Goal: Transaction & Acquisition: Purchase product/service

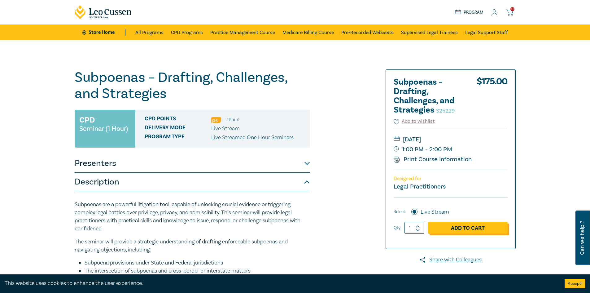
click at [458, 230] on link "Add to Cart" at bounding box center [468, 228] width 80 height 12
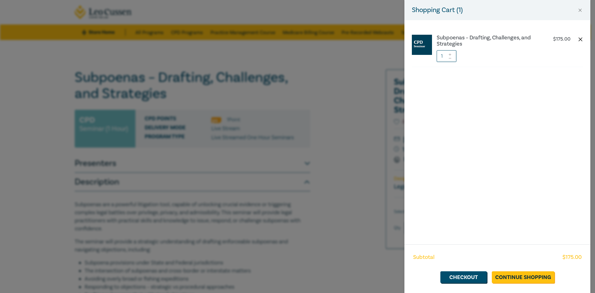
click at [578, 39] on button "button" at bounding box center [579, 39] width 5 height 5
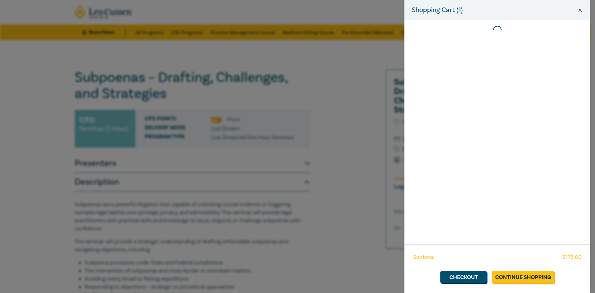
click at [579, 11] on button "Close" at bounding box center [580, 10] width 6 height 6
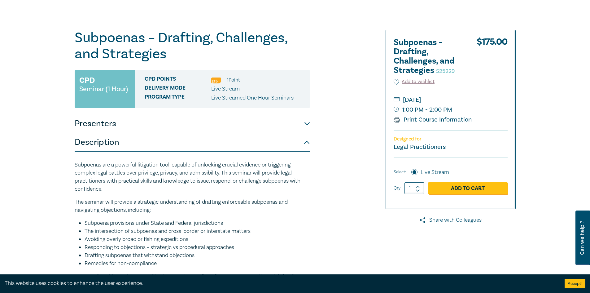
scroll to position [93, 0]
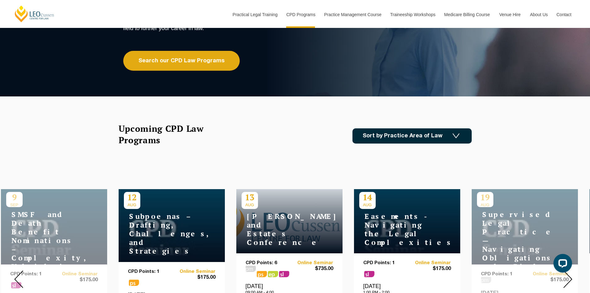
scroll to position [189, 0]
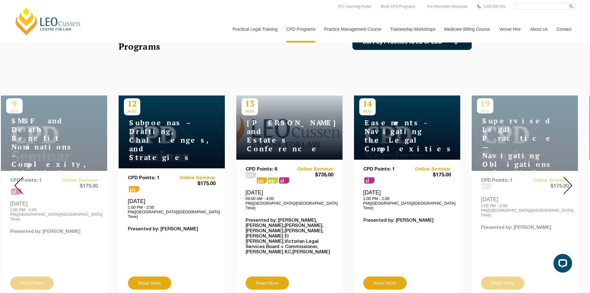
click at [569, 176] on img at bounding box center [567, 185] width 9 height 18
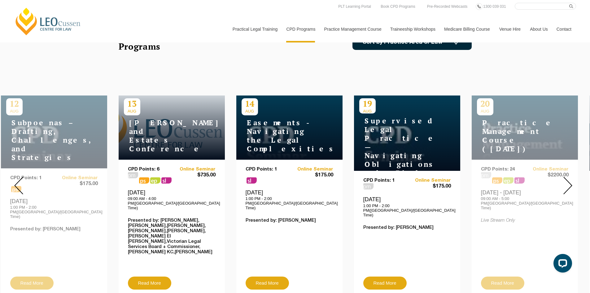
click at [569, 176] on img at bounding box center [567, 185] width 9 height 18
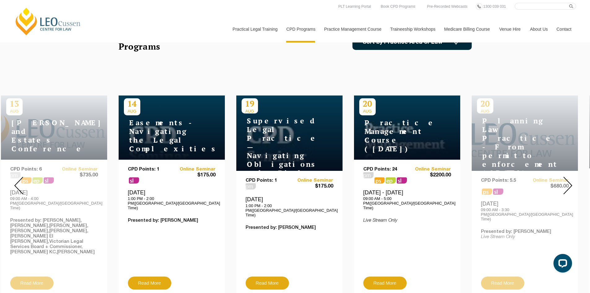
click at [569, 176] on img at bounding box center [567, 185] width 9 height 18
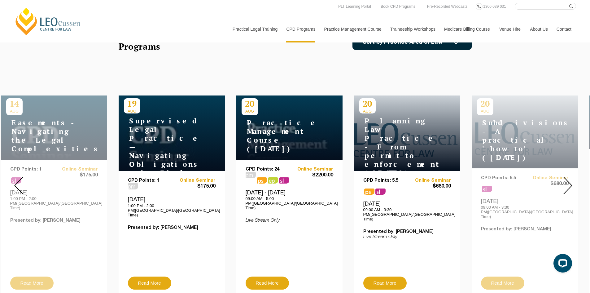
click at [569, 176] on img at bounding box center [567, 185] width 9 height 18
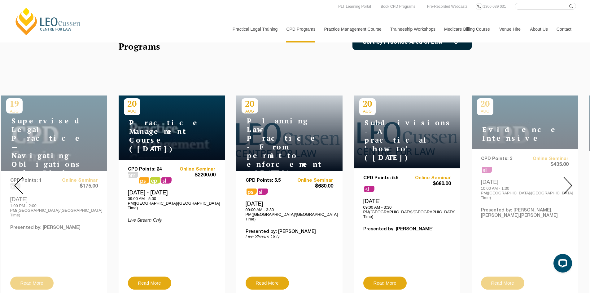
click at [569, 176] on img at bounding box center [567, 185] width 9 height 18
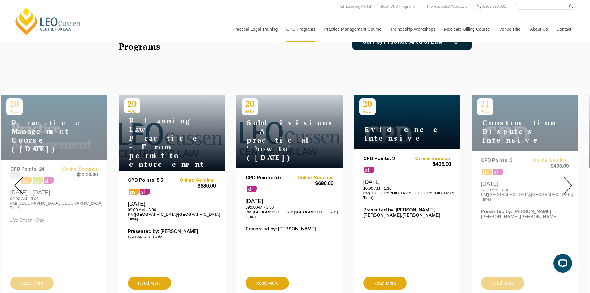
click at [569, 176] on img at bounding box center [567, 185] width 9 height 18
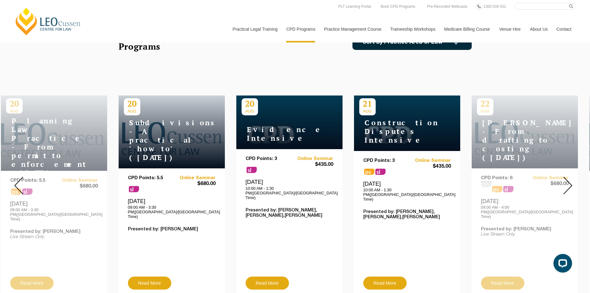
click at [569, 176] on img at bounding box center [567, 185] width 9 height 18
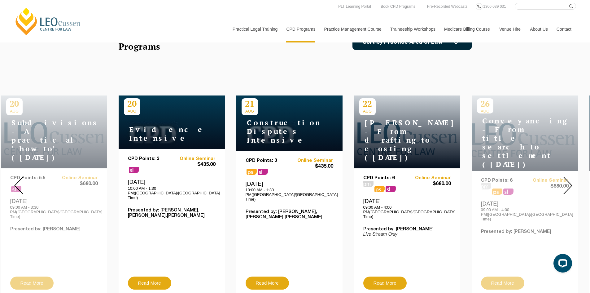
click at [569, 176] on img at bounding box center [567, 185] width 9 height 18
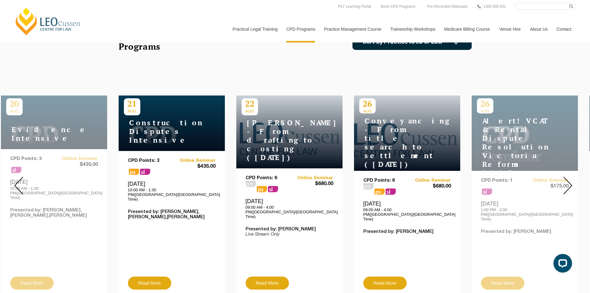
click at [569, 176] on img at bounding box center [567, 185] width 9 height 18
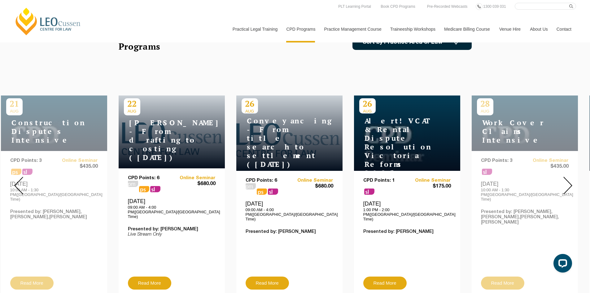
click at [569, 176] on img at bounding box center [567, 185] width 9 height 18
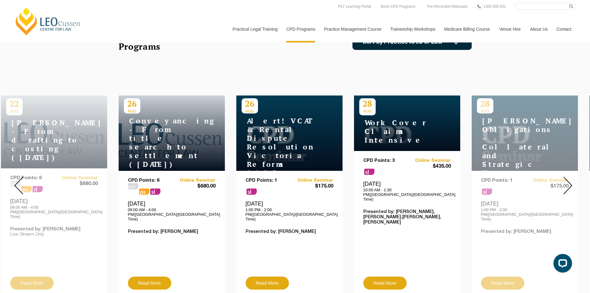
click at [569, 176] on img at bounding box center [567, 185] width 9 height 18
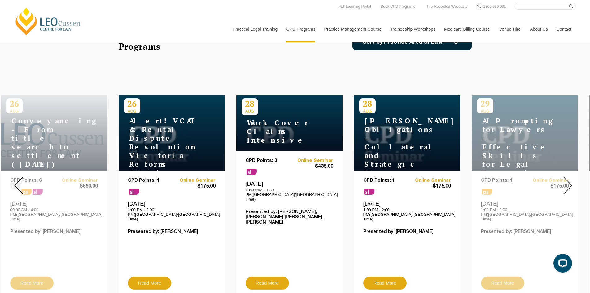
click at [569, 176] on img at bounding box center [567, 185] width 9 height 18
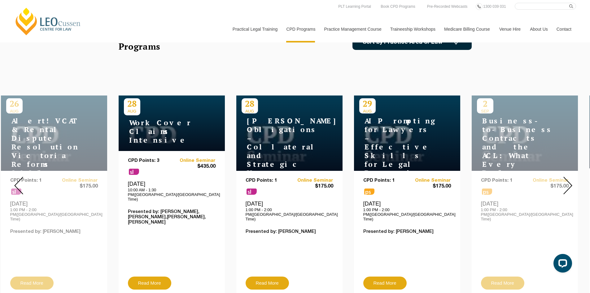
click at [569, 176] on img at bounding box center [567, 185] width 9 height 18
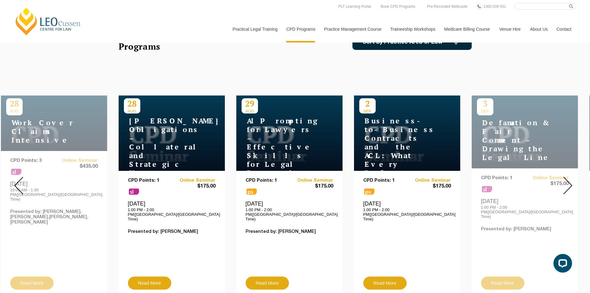
click at [569, 176] on img at bounding box center [567, 185] width 9 height 18
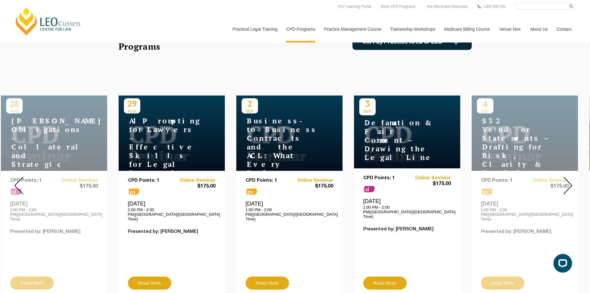
click at [569, 176] on img at bounding box center [567, 185] width 9 height 18
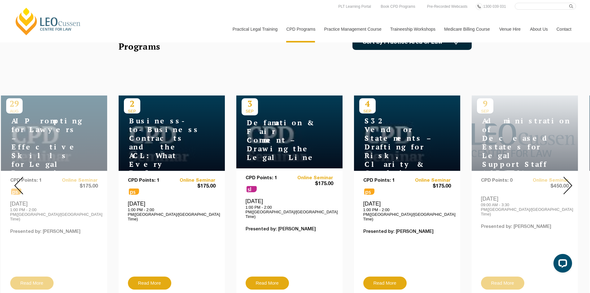
click at [569, 176] on img at bounding box center [567, 185] width 9 height 18
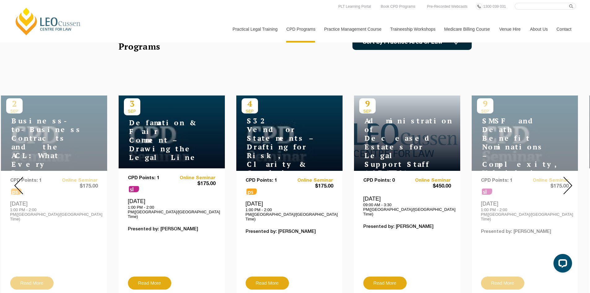
click at [569, 176] on img at bounding box center [567, 185] width 9 height 18
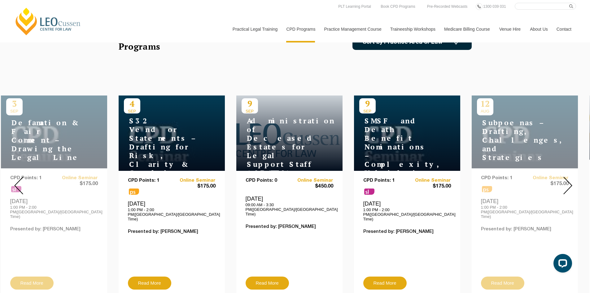
click at [569, 176] on img at bounding box center [567, 185] width 9 height 18
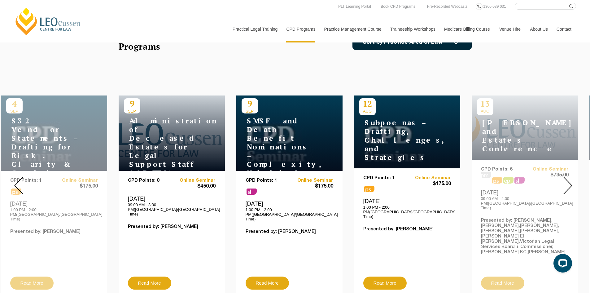
click at [569, 176] on img at bounding box center [567, 185] width 9 height 18
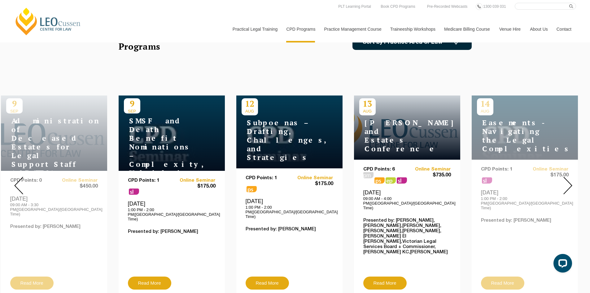
click at [569, 176] on img at bounding box center [567, 185] width 9 height 18
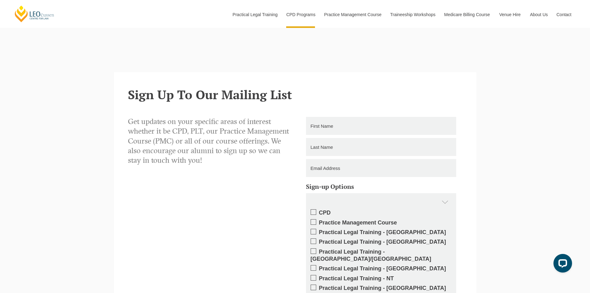
scroll to position [1458, 0]
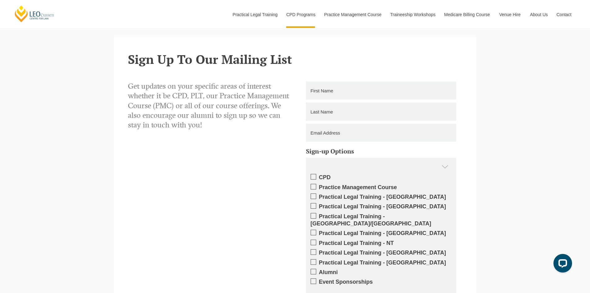
click at [321, 174] on label "CPD" at bounding box center [381, 177] width 141 height 7
click at [319, 175] on input "CPD" at bounding box center [319, 175] width 0 height 0
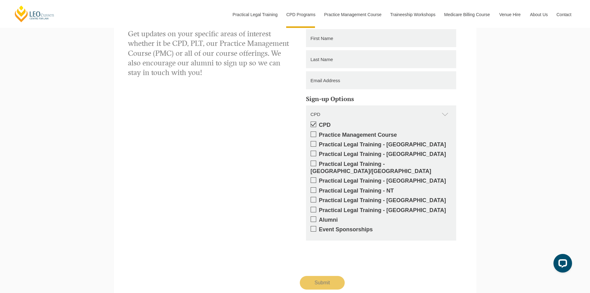
scroll to position [1427, 0]
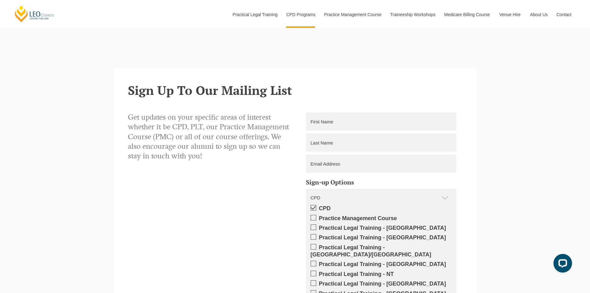
click at [354, 112] on input "text" at bounding box center [381, 121] width 150 height 18
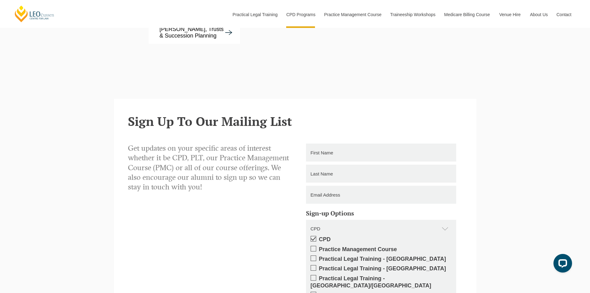
click at [335, 143] on input "text" at bounding box center [381, 152] width 150 height 18
click at [338, 114] on h2 "Sign Up To Our Mailing List" at bounding box center [295, 121] width 334 height 14
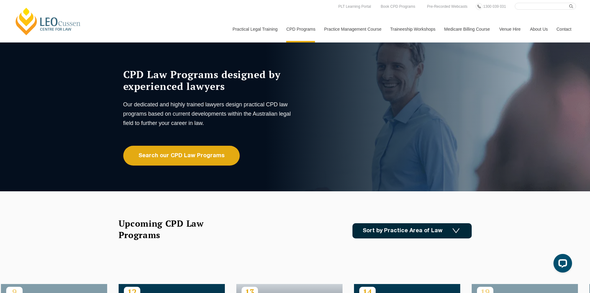
scroll to position [0, 0]
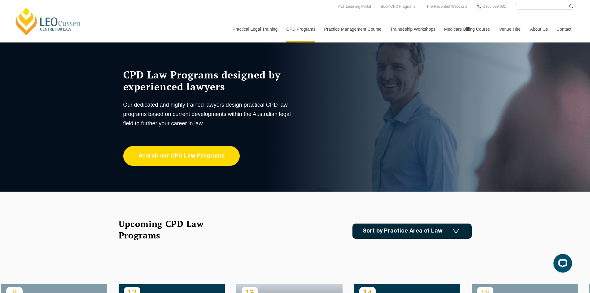
click at [187, 160] on link "Search our CPD Law Programs" at bounding box center [181, 156] width 116 height 20
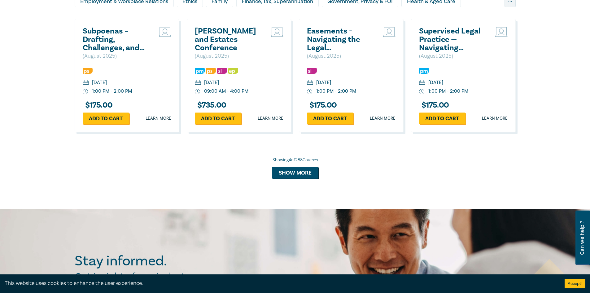
scroll to position [557, 0]
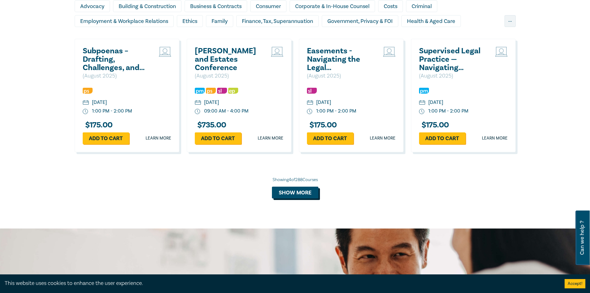
click at [306, 191] on button "Show more" at bounding box center [295, 192] width 46 height 12
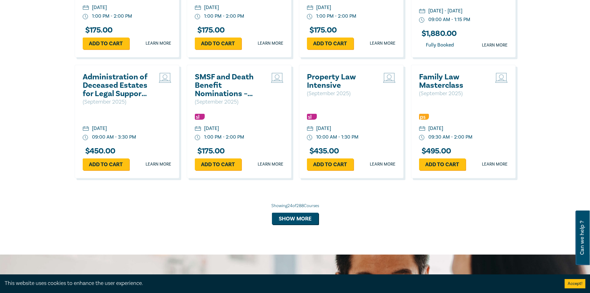
scroll to position [1146, 0]
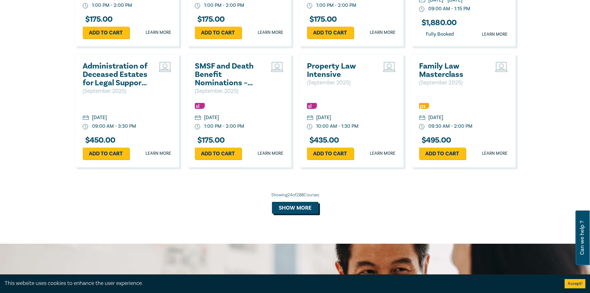
click at [289, 210] on button "Show more" at bounding box center [295, 208] width 46 height 12
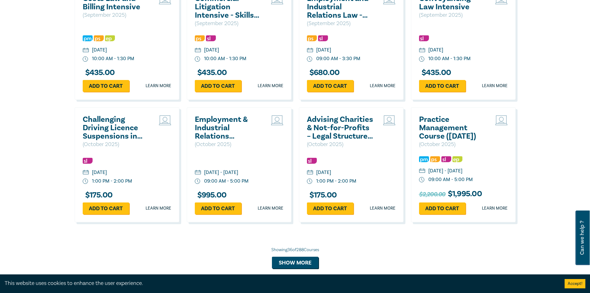
scroll to position [1486, 0]
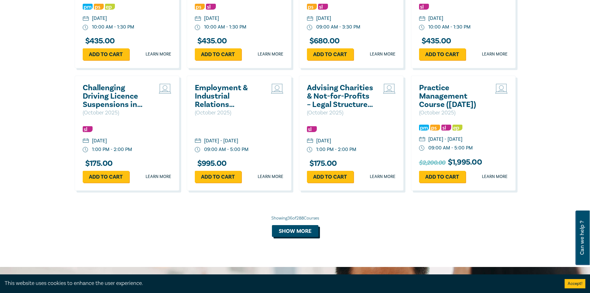
click at [307, 237] on button "Show more" at bounding box center [295, 231] width 46 height 12
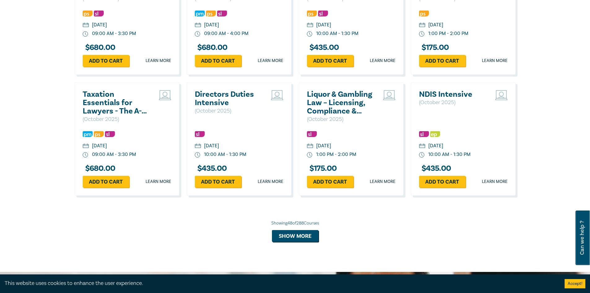
scroll to position [1858, 0]
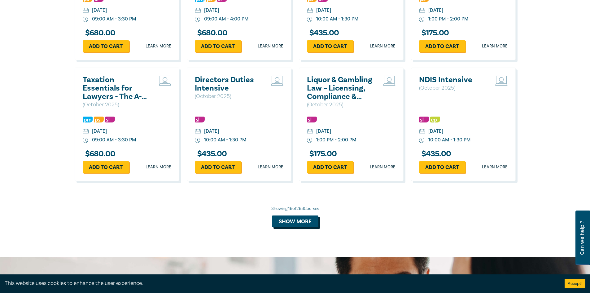
click at [302, 227] on button "Show more" at bounding box center [295, 221] width 46 height 12
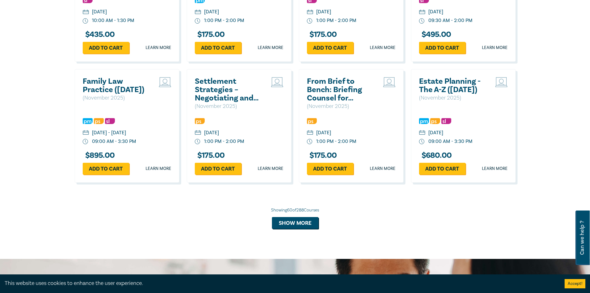
scroll to position [2229, 0]
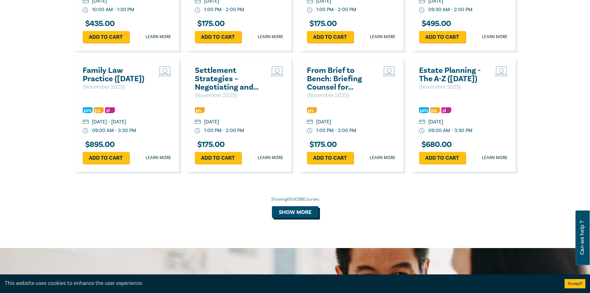
drag, startPoint x: 297, startPoint y: 238, endPoint x: 297, endPoint y: 234, distance: 3.7
drag, startPoint x: 303, startPoint y: 232, endPoint x: 299, endPoint y: 233, distance: 3.3
click at [301, 218] on button "Show more" at bounding box center [295, 212] width 46 height 12
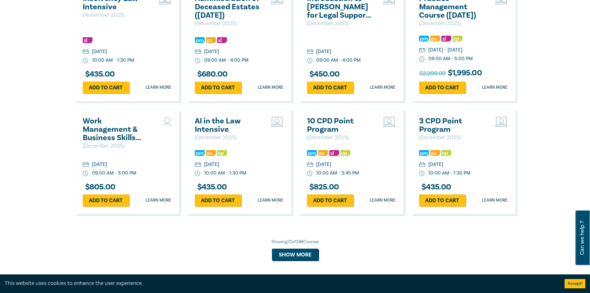
scroll to position [2570, 0]
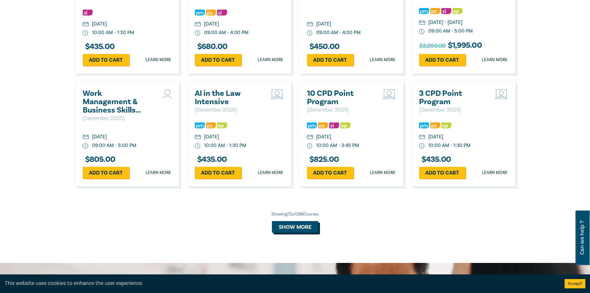
click at [298, 233] on button "Show more" at bounding box center [295, 227] width 46 height 12
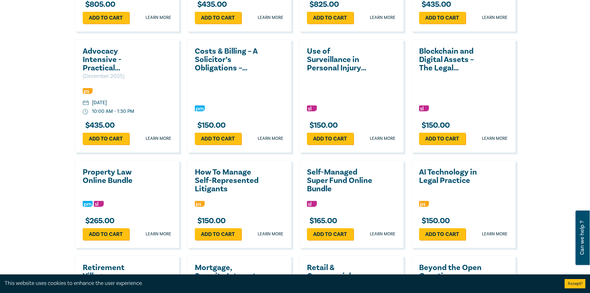
scroll to position [2880, 0]
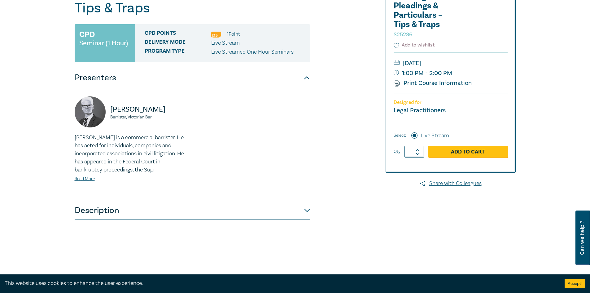
scroll to position [155, 0]
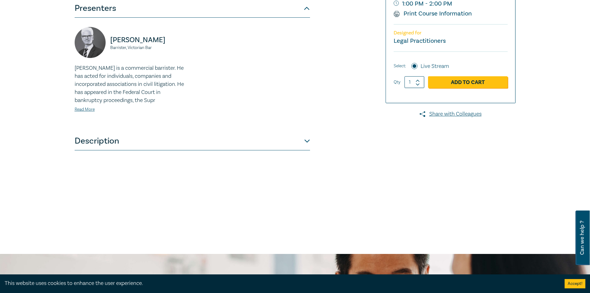
click at [83, 104] on p "Warren is a commercial barrister. He has acted for individuals, companies and i…" at bounding box center [132, 84] width 114 height 40
click at [85, 108] on link "Read More" at bounding box center [85, 110] width 20 height 6
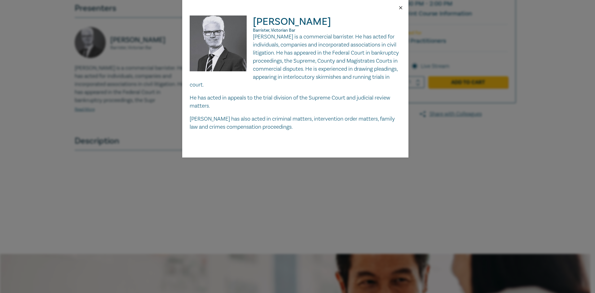
click at [399, 10] on button "Close" at bounding box center [401, 8] width 6 height 6
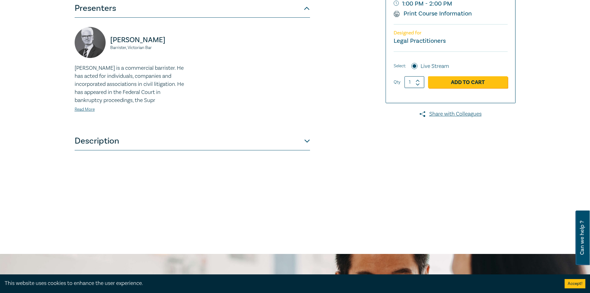
click at [167, 133] on button "Description" at bounding box center [192, 141] width 235 height 19
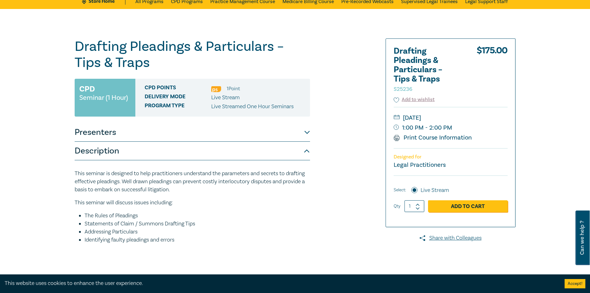
scroll to position [0, 0]
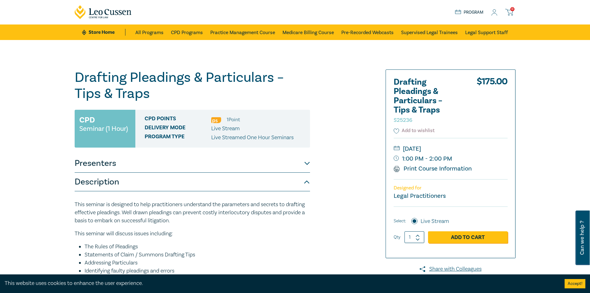
click at [415, 131] on button "Add to wishlist" at bounding box center [414, 130] width 41 height 7
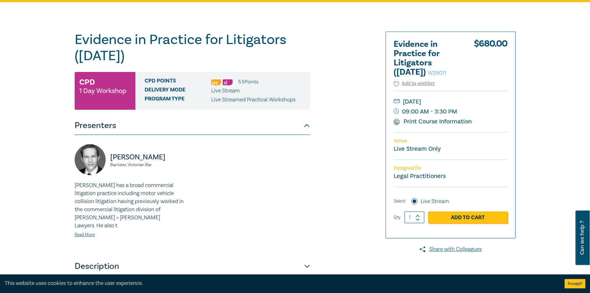
scroll to position [93, 0]
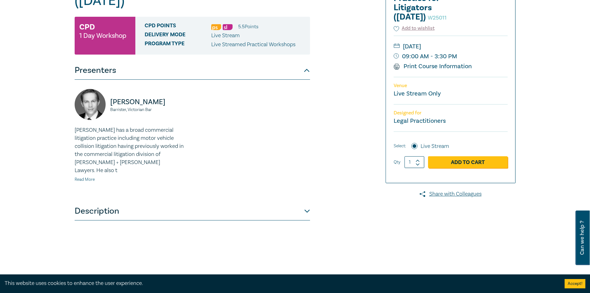
click at [86, 176] on link "Read More" at bounding box center [85, 179] width 20 height 6
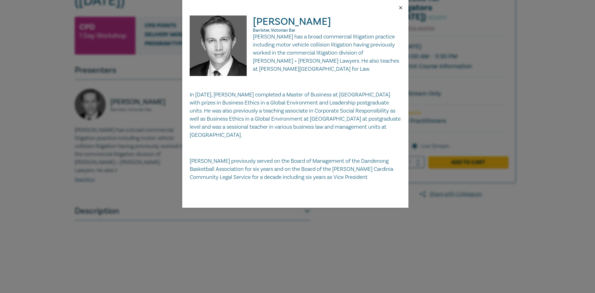
click at [403, 7] on button "Close" at bounding box center [401, 8] width 6 height 6
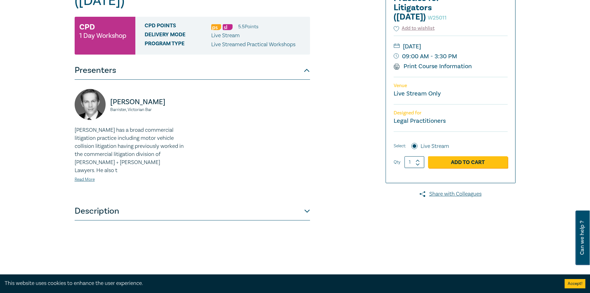
click at [304, 202] on button "Description" at bounding box center [192, 211] width 235 height 19
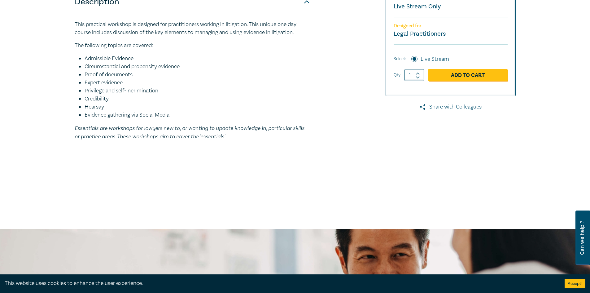
scroll to position [0, 0]
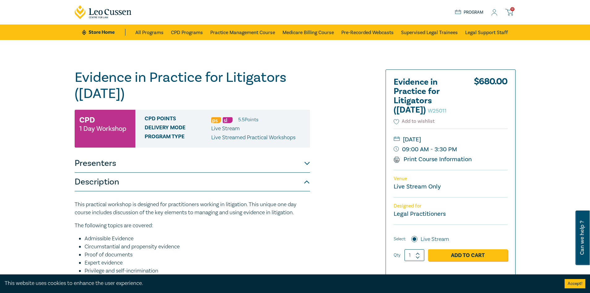
click at [414, 120] on button "Add to wishlist" at bounding box center [414, 121] width 41 height 7
